Goal: Information Seeking & Learning: Understand process/instructions

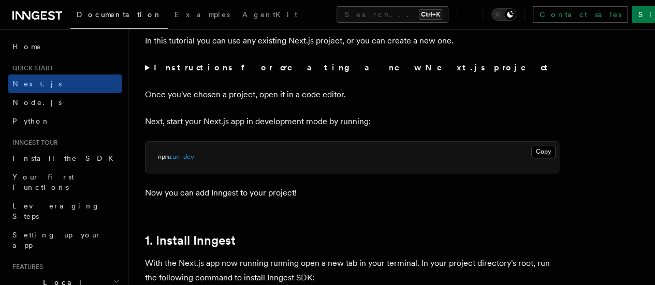
scroll to position [453, 0]
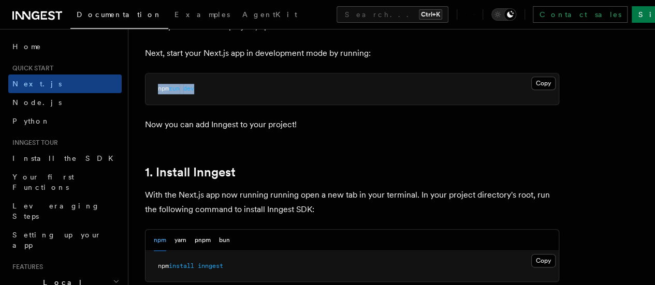
drag, startPoint x: 221, startPoint y: 108, endPoint x: 138, endPoint y: 101, distance: 82.6
click at [292, 132] on p "Now you can add Inngest to your project!" at bounding box center [352, 125] width 414 height 14
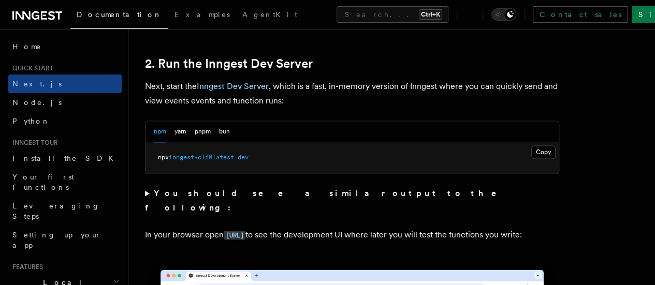
scroll to position [719, 0]
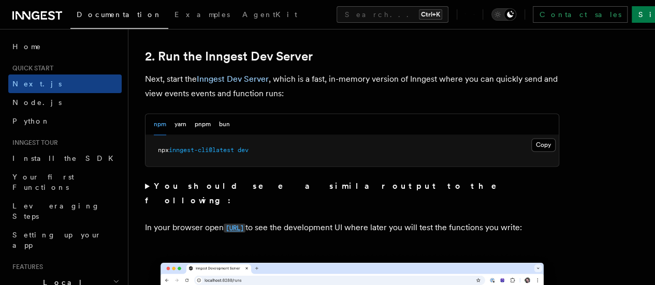
click at [245, 230] on code "[URL]" at bounding box center [235, 228] width 22 height 9
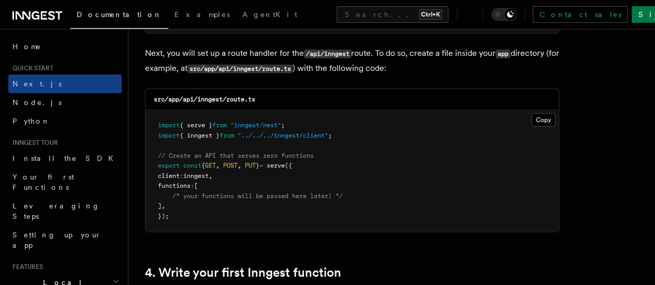
scroll to position [1449, 0]
click at [531, 113] on button "Copy Copied" at bounding box center [543, 119] width 24 height 13
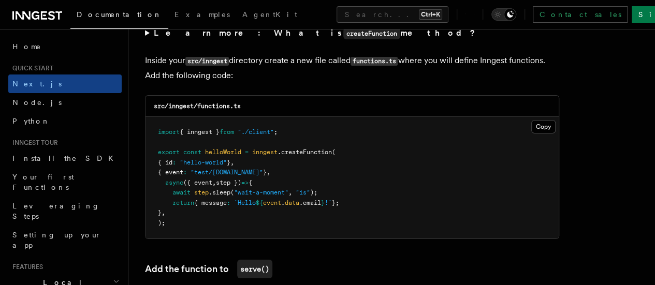
scroll to position [1828, 0]
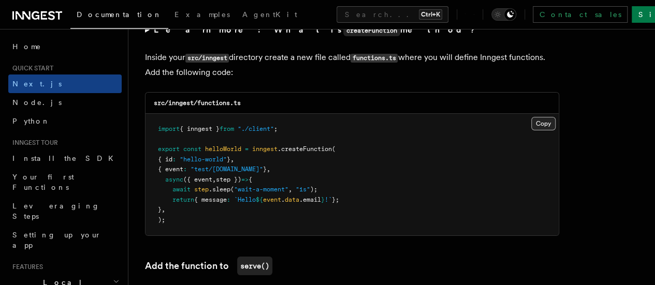
click at [531, 117] on button "Copy Copied" at bounding box center [543, 123] width 24 height 13
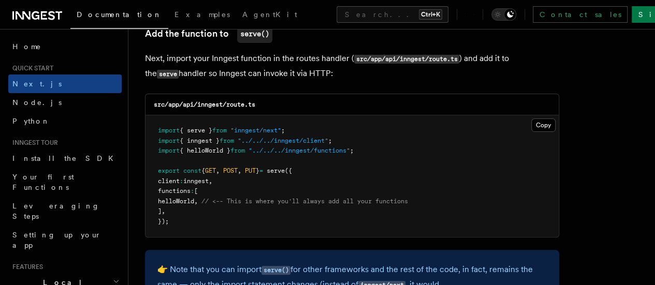
scroll to position [2064, 0]
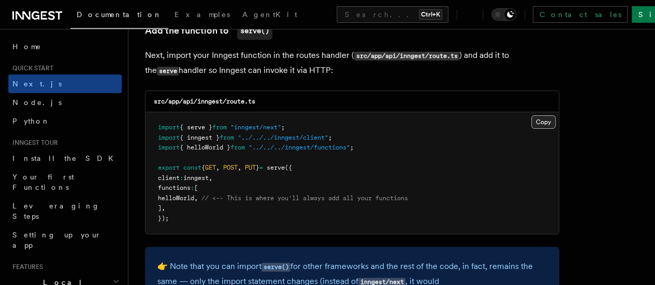
click at [531, 115] on button "Copy Copied" at bounding box center [543, 121] width 24 height 13
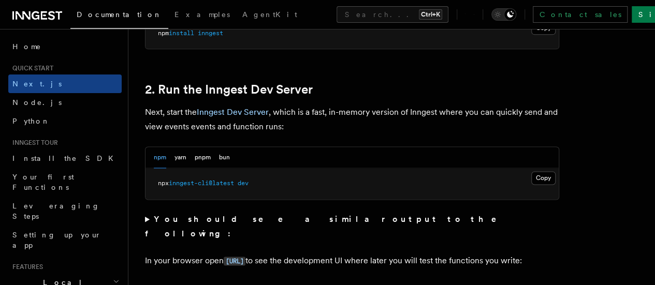
scroll to position [687, 0]
click at [245, 256] on code "[URL]" at bounding box center [235, 260] width 22 height 9
